Goal: Transaction & Acquisition: Purchase product/service

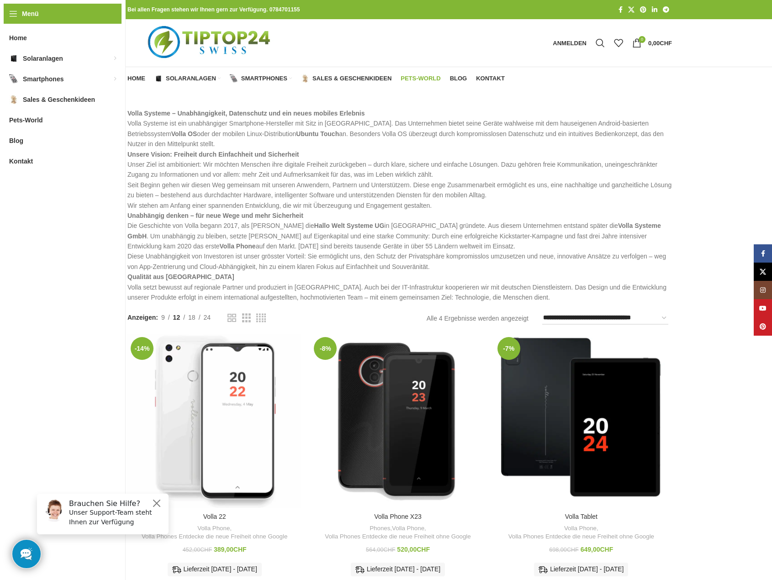
click at [418, 79] on span "Pets-World" at bounding box center [421, 78] width 40 height 7
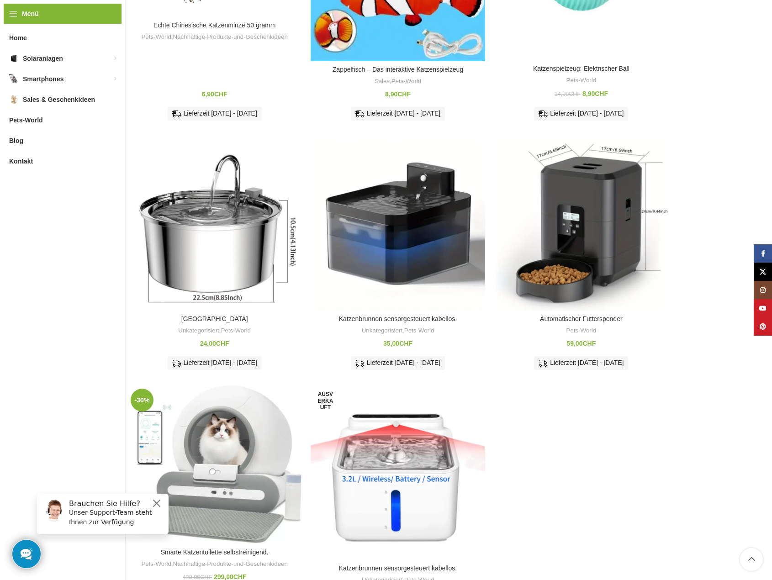
scroll to position [274, 0]
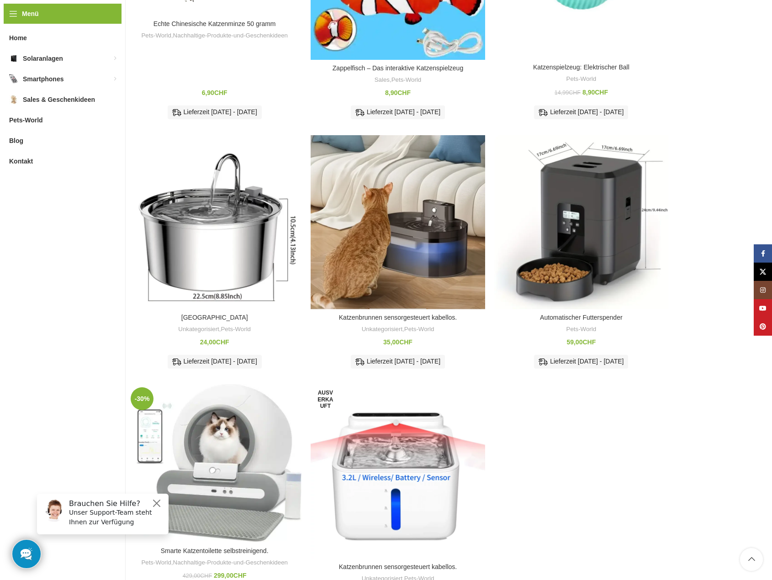
click at [403, 237] on div "Katzenbrunnen sensorgesteuert kabellos." at bounding box center [398, 222] width 58 height 174
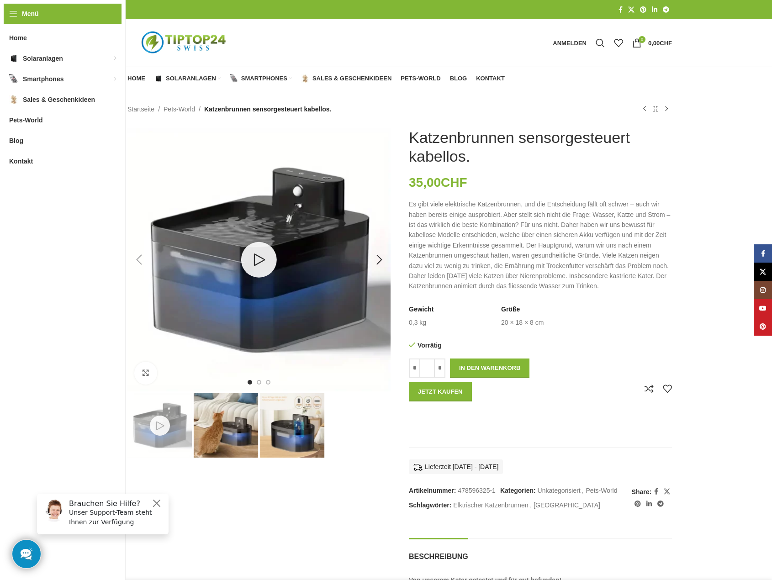
click at [269, 258] on link "1 / 3" at bounding box center [259, 260] width 36 height 36
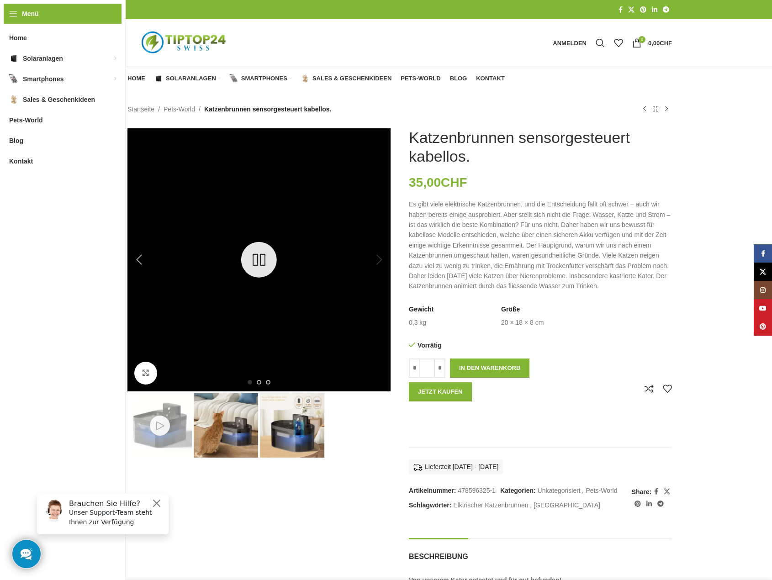
click at [258, 260] on link "1 / 3" at bounding box center [259, 260] width 36 height 36
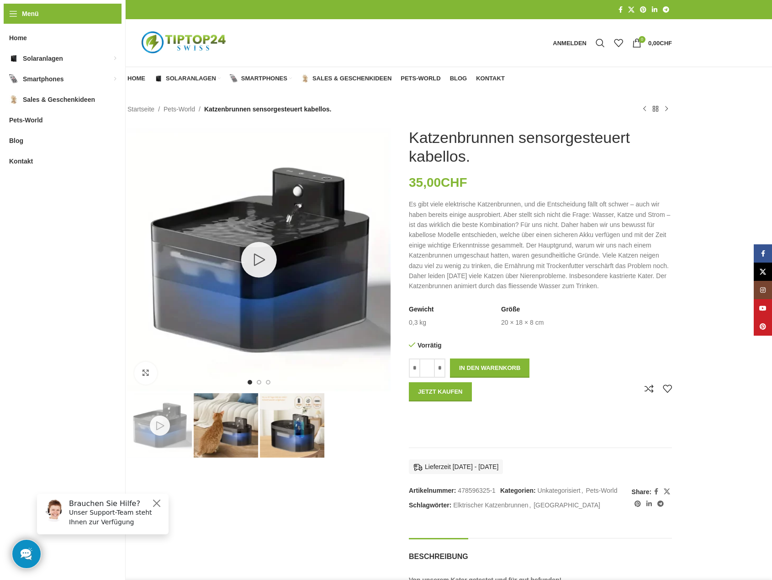
click at [226, 427] on img "2 / 3" at bounding box center [226, 425] width 64 height 64
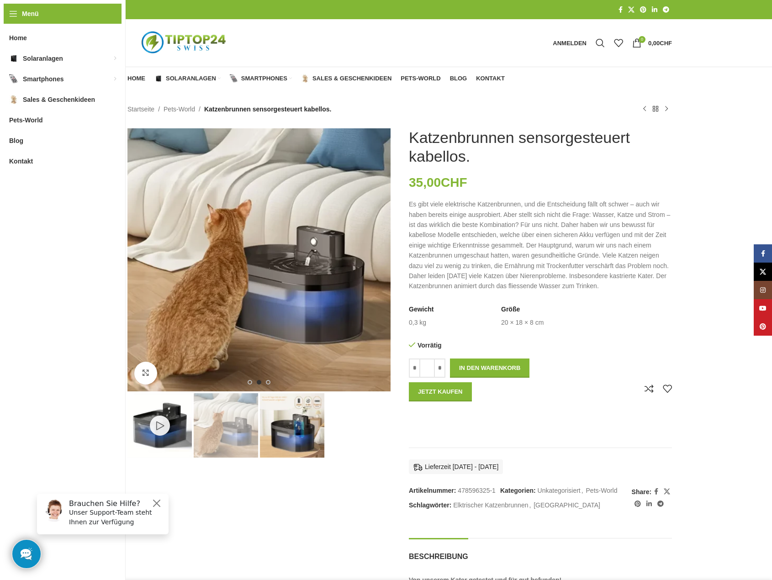
click at [274, 431] on img "3 / 3" at bounding box center [292, 425] width 64 height 64
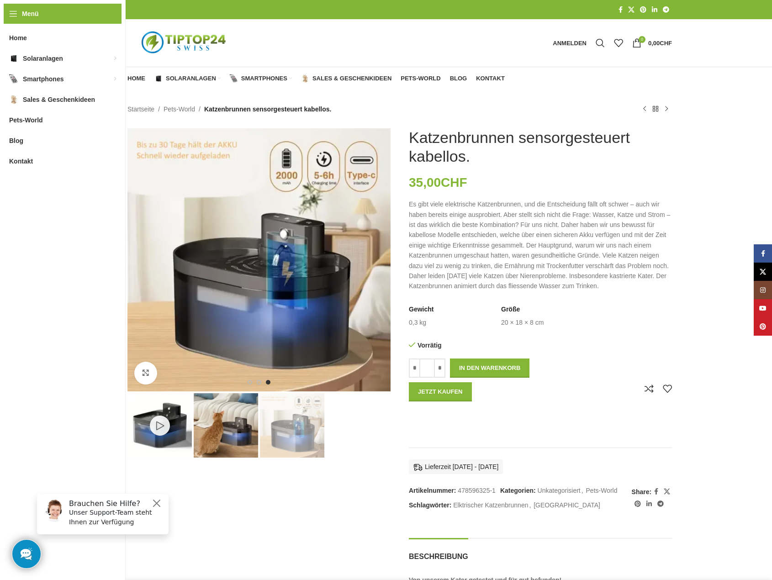
click at [234, 431] on img "2 / 3" at bounding box center [226, 425] width 64 height 64
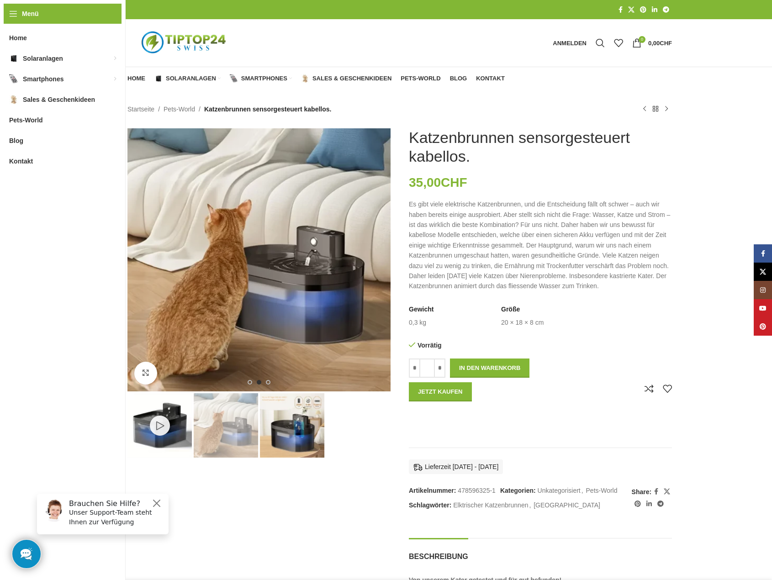
click at [288, 428] on img "3 / 3" at bounding box center [292, 425] width 64 height 64
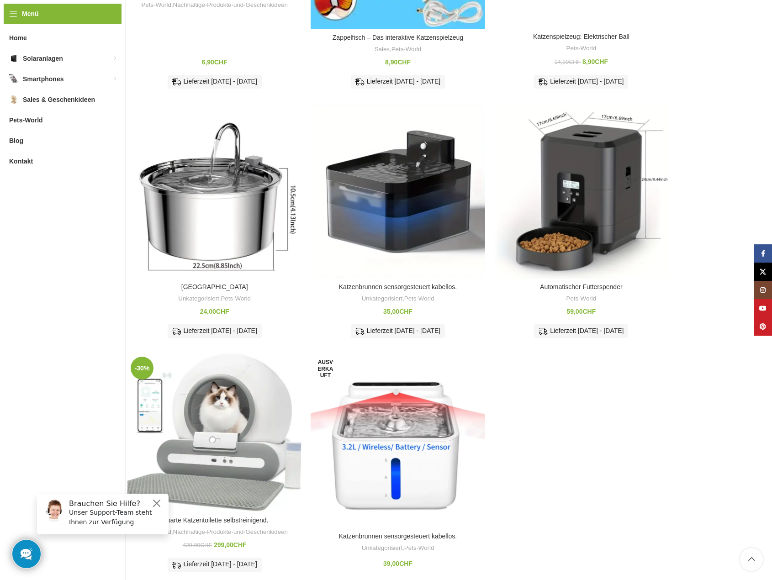
scroll to position [320, 0]
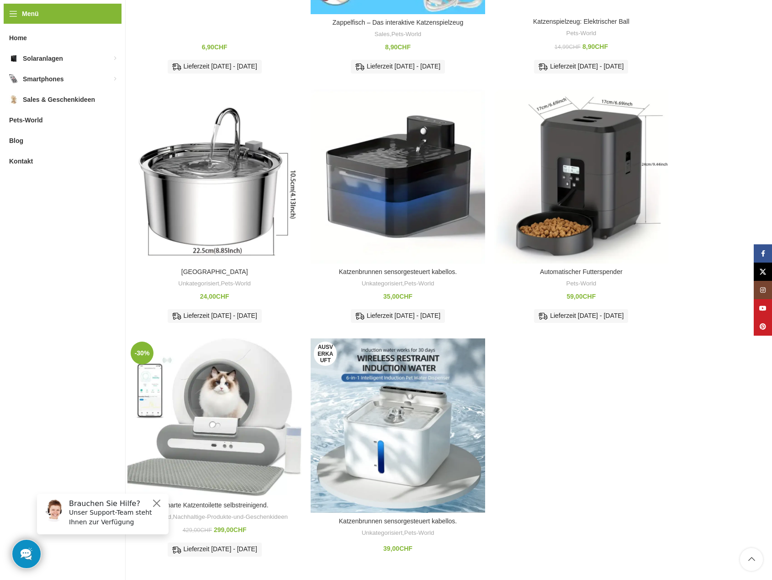
click at [450, 448] on div "Katzenbrunnen sensorgesteuert kabellos." at bounding box center [456, 425] width 58 height 174
